Goal: Information Seeking & Learning: Find contact information

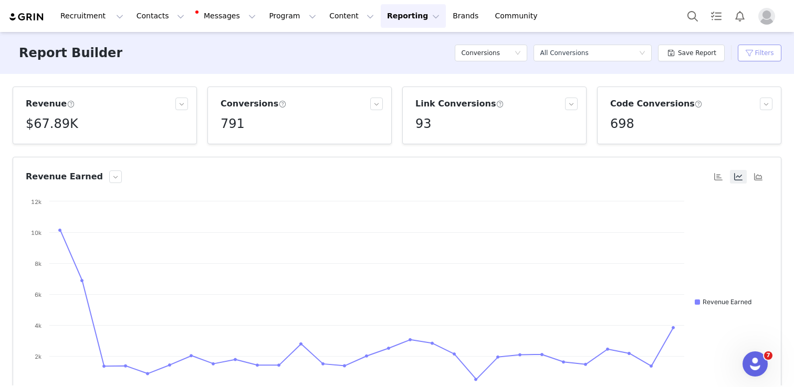
click at [760, 58] on button "Filters" at bounding box center [759, 53] width 44 height 17
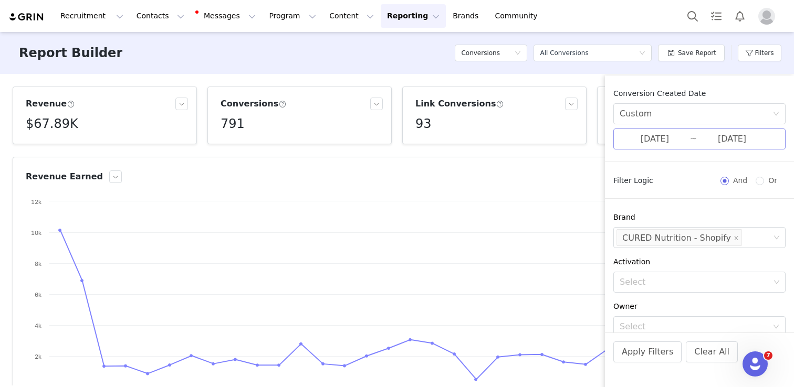
click at [638, 137] on input "[DATE]" at bounding box center [654, 139] width 70 height 14
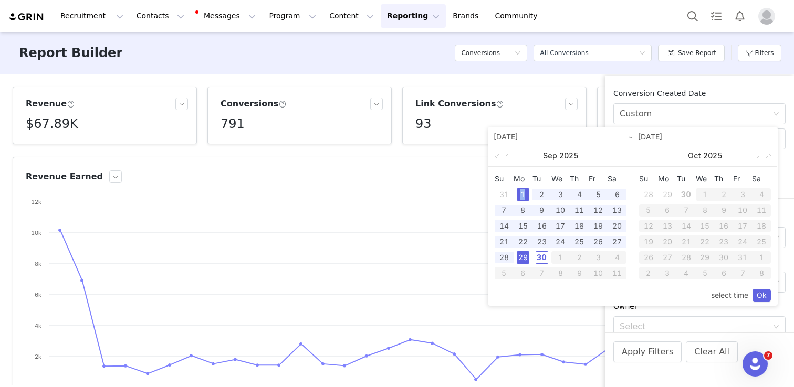
click at [522, 193] on div "1" at bounding box center [522, 194] width 13 height 13
click at [544, 253] on div "30" at bounding box center [541, 257] width 13 height 13
type input "[DATE]"
click at [759, 297] on link "Ok" at bounding box center [761, 295] width 18 height 13
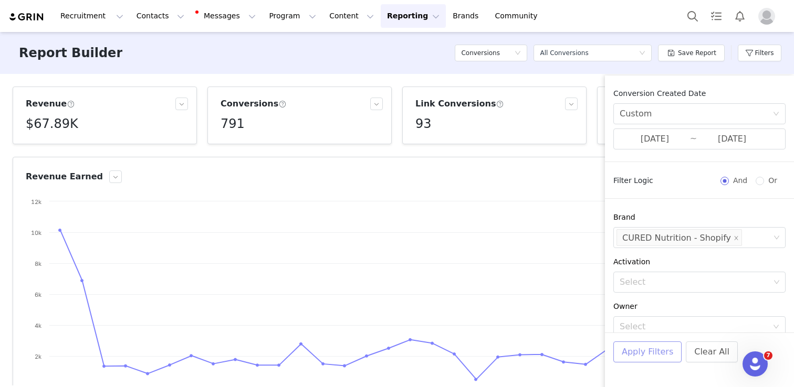
click at [644, 349] on button "Apply Filters" at bounding box center [647, 352] width 68 height 21
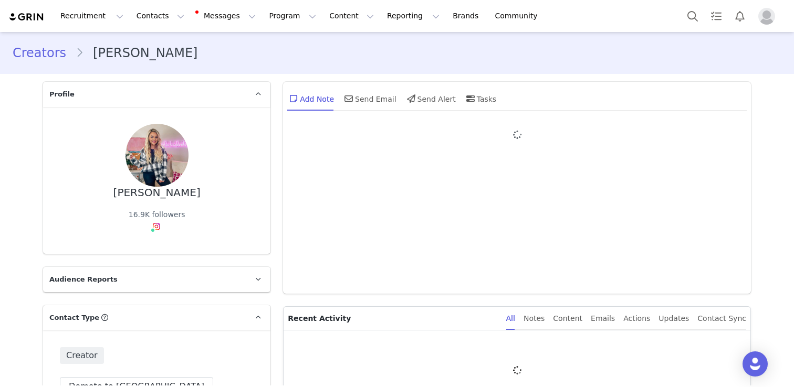
type input "+1 (United States)"
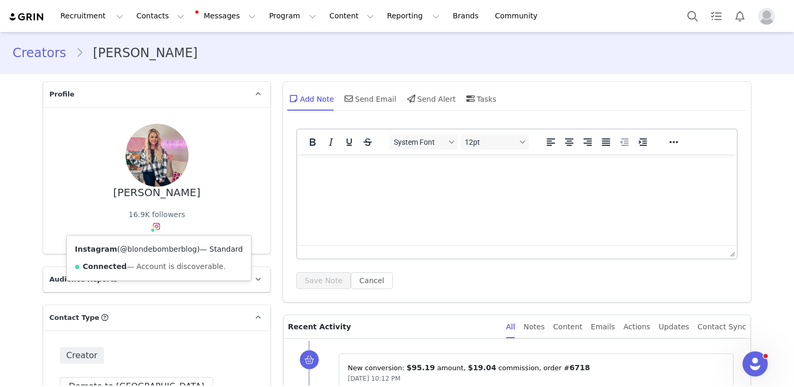
click at [157, 249] on link "@blondebomberblog" at bounding box center [158, 249] width 77 height 8
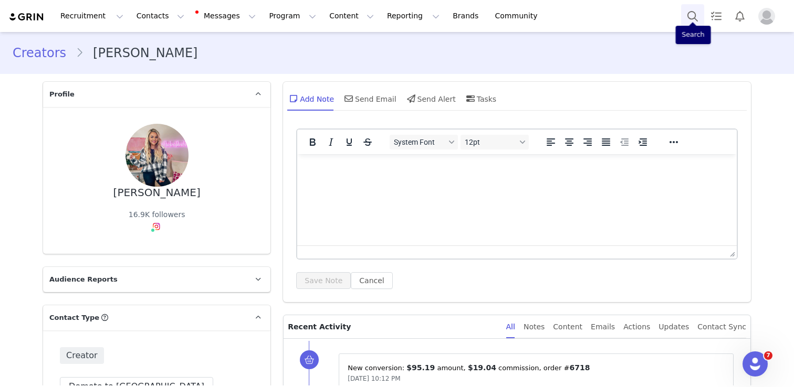
click at [692, 18] on button "Search" at bounding box center [692, 16] width 23 height 24
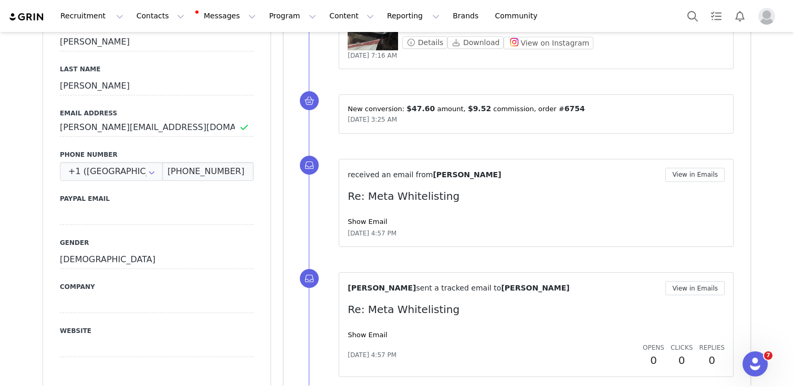
scroll to position [470, 0]
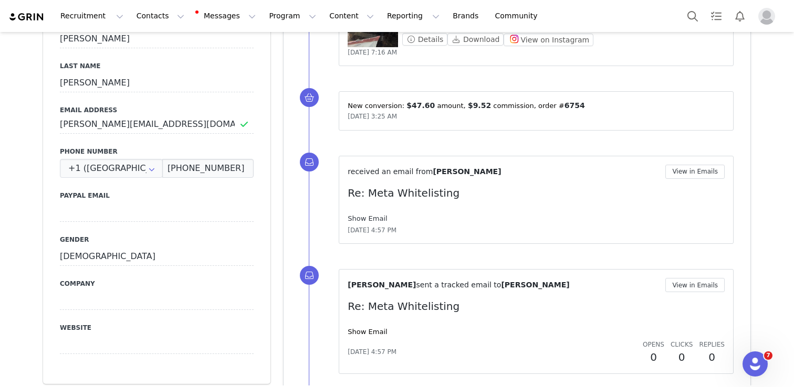
click at [370, 219] on link "Show Email" at bounding box center [366, 219] width 39 height 8
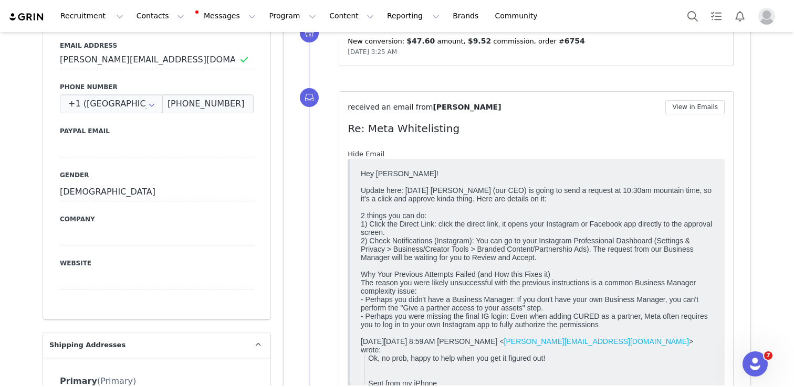
scroll to position [534, 0]
click at [364, 156] on link "Hide Email" at bounding box center [365, 155] width 37 height 8
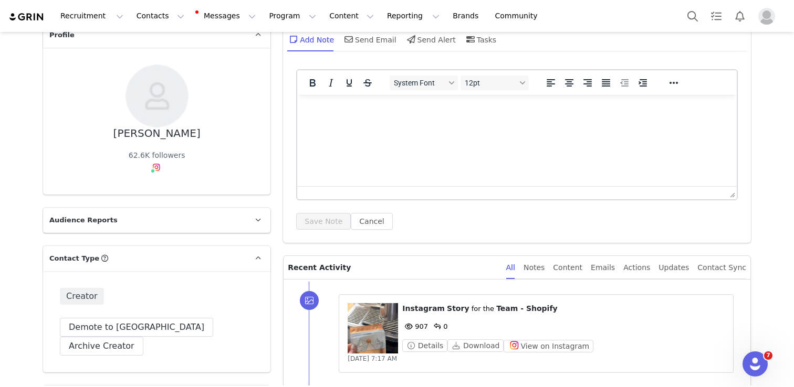
scroll to position [29, 0]
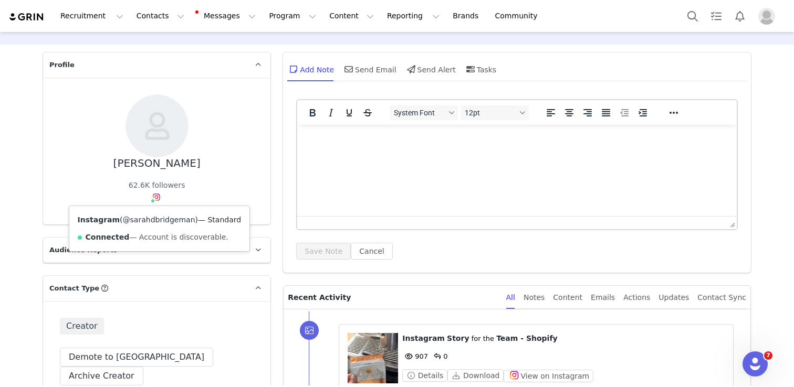
click at [155, 219] on link "@sarahdbridgeman" at bounding box center [159, 220] width 72 height 8
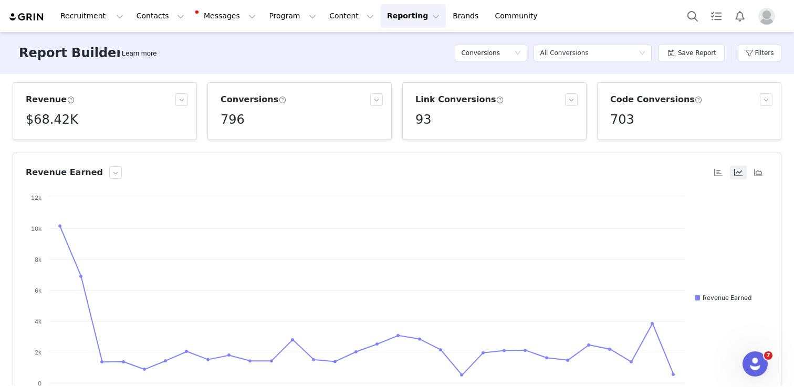
scroll to position [5, 0]
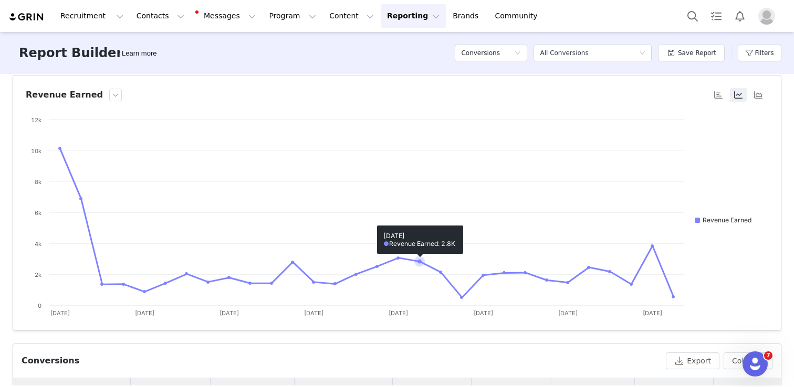
scroll to position [101, 0]
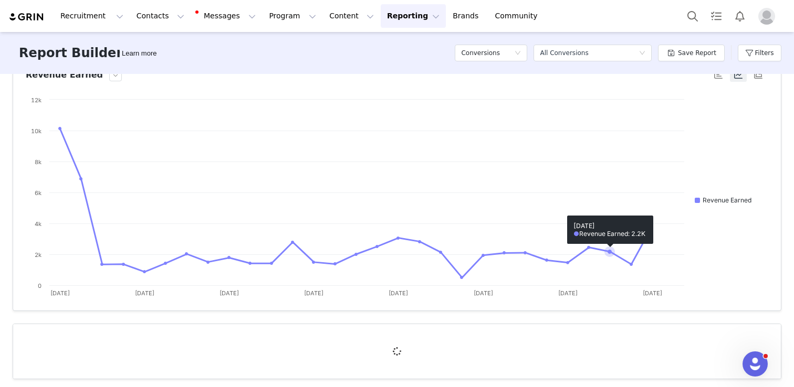
scroll to position [108, 0]
